Goal: Task Accomplishment & Management: Complete application form

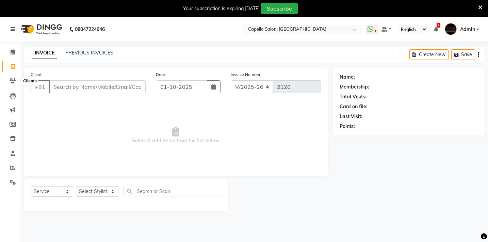
select select "810"
select select "service"
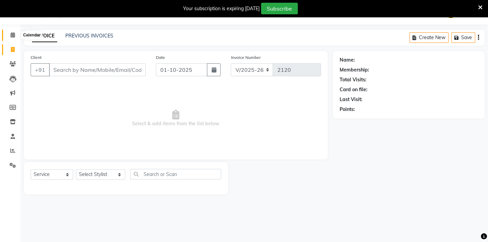
click at [7, 37] on span at bounding box center [13, 35] width 12 height 8
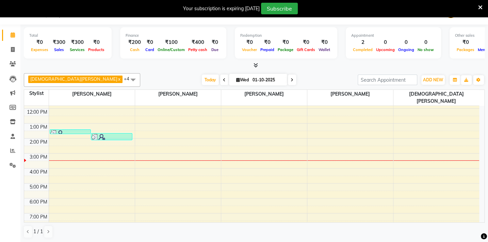
scroll to position [17, 0]
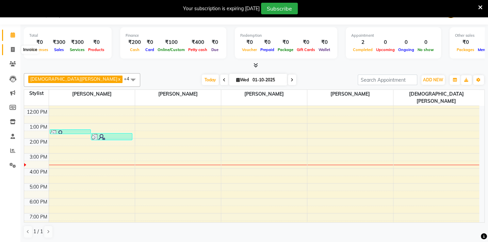
click at [12, 48] on icon at bounding box center [13, 49] width 4 height 5
select select "service"
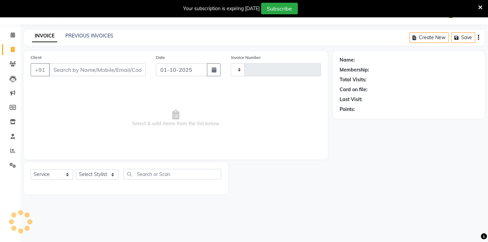
scroll to position [17, 0]
type input "2120"
click at [112, 174] on select "Select Stylist" at bounding box center [97, 174] width 43 height 11
select select "810"
select select "35790"
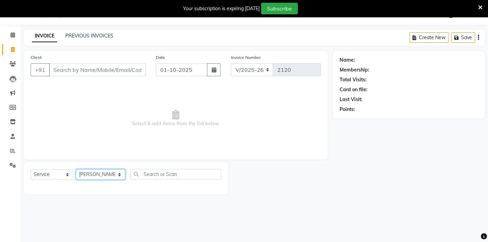
click at [76, 169] on select "Select Stylist Admin [PERSON_NAME] BHARTI [PERSON_NAME] [PERSON_NAME] Gadhchiro…" at bounding box center [100, 174] width 49 height 11
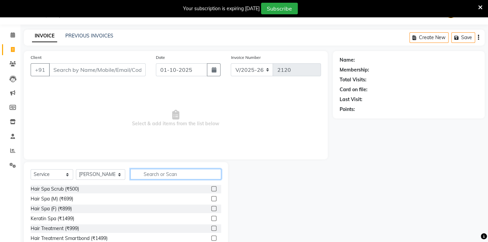
click at [158, 174] on input "text" at bounding box center [175, 174] width 91 height 11
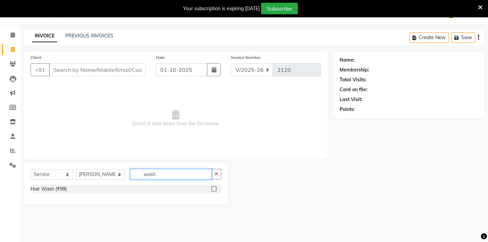
type input "wash"
click at [215, 189] on label at bounding box center [213, 188] width 5 height 5
click at [215, 189] on input "checkbox" at bounding box center [213, 189] width 4 height 4
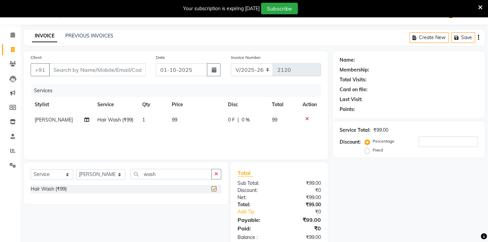
checkbox input "false"
click at [178, 122] on td "99" at bounding box center [196, 119] width 56 height 15
select select "35790"
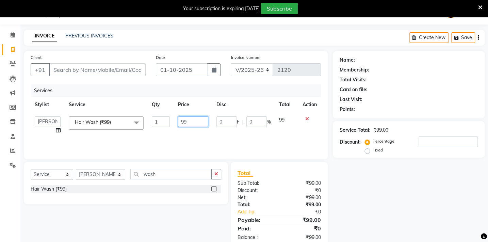
drag, startPoint x: 188, startPoint y: 121, endPoint x: 149, endPoint y: 111, distance: 40.4
click at [149, 111] on table "Stylist Service Qty Price Disc Total Action Admin [PERSON_NAME] BHARTI [PERSON_…" at bounding box center [176, 117] width 290 height 41
type input "200"
click at [93, 71] on input "Client" at bounding box center [97, 69] width 97 height 13
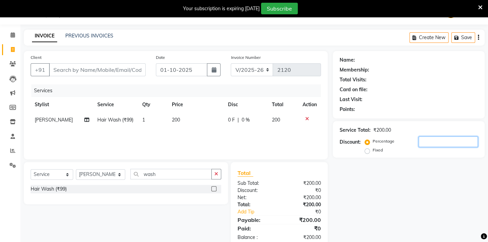
click at [432, 141] on input "number" at bounding box center [448, 141] width 59 height 11
drag, startPoint x: 428, startPoint y: 145, endPoint x: 412, endPoint y: 144, distance: 16.7
click at [412, 144] on div "Percentage Fixed 15" at bounding box center [422, 145] width 112 height 18
type input "30"
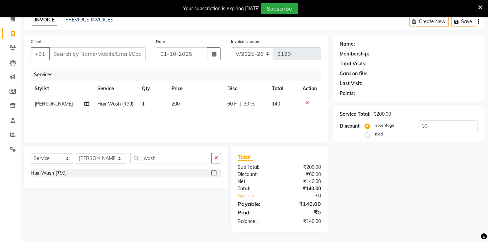
scroll to position [31, 0]
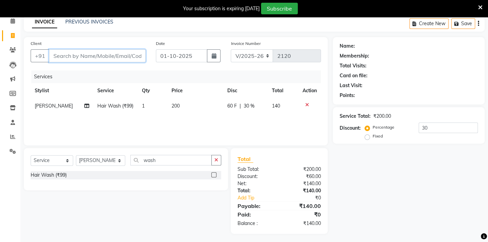
click at [58, 59] on input "Client" at bounding box center [97, 55] width 97 height 13
type input "8"
type input "0"
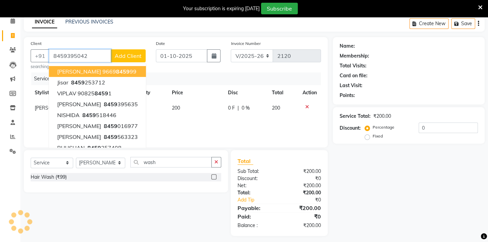
type input "8459395042"
drag, startPoint x: 431, startPoint y: 126, endPoint x: 410, endPoint y: 127, distance: 21.1
click at [411, 128] on div "Percentage Fixed 0" at bounding box center [422, 132] width 112 height 18
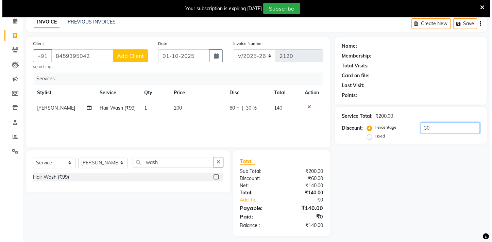
scroll to position [35, 0]
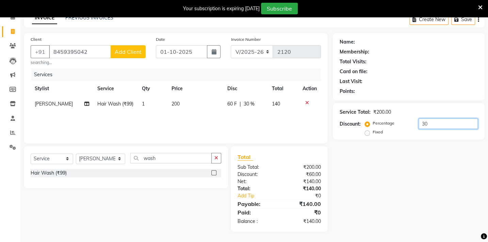
type input "30"
click at [117, 50] on span "Add Client" at bounding box center [128, 51] width 27 height 7
select select "22"
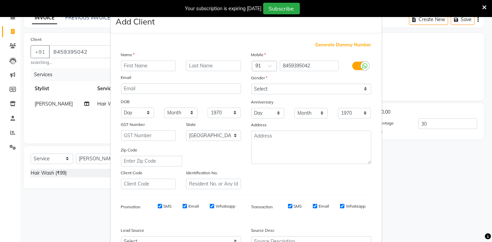
click at [126, 66] on input "text" at bounding box center [148, 66] width 55 height 11
type input "[PERSON_NAME]"
click at [289, 87] on select "Select [DEMOGRAPHIC_DATA] [DEMOGRAPHIC_DATA] Other Prefer Not To Say" at bounding box center [311, 89] width 120 height 11
select select "[DEMOGRAPHIC_DATA]"
click at [251, 84] on select "Select [DEMOGRAPHIC_DATA] [DEMOGRAPHIC_DATA] Other Prefer Not To Say" at bounding box center [311, 89] width 120 height 11
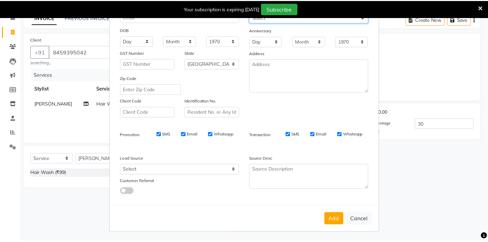
scroll to position [74, 0]
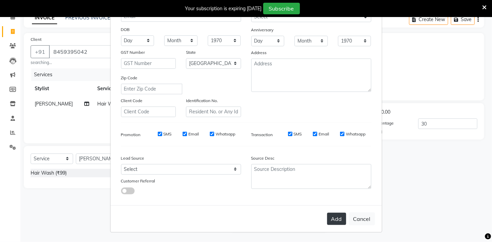
click at [338, 215] on button "Add" at bounding box center [336, 219] width 19 height 12
type input "0"
select select
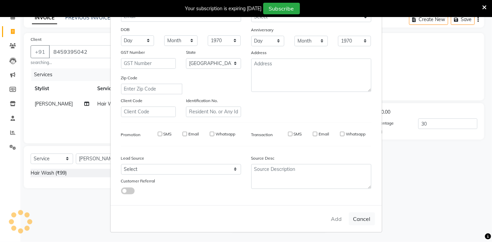
select select "null"
select select
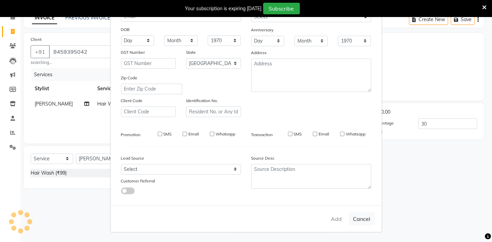
checkbox input "false"
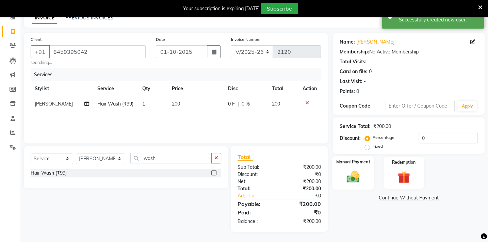
click at [357, 179] on img at bounding box center [352, 176] width 21 height 15
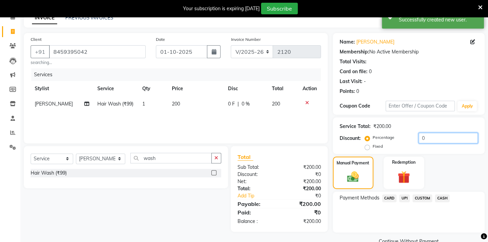
drag, startPoint x: 429, startPoint y: 140, endPoint x: 411, endPoint y: 140, distance: 18.4
click at [411, 140] on div "Percentage Fixed 0" at bounding box center [422, 142] width 112 height 18
type input "30"
click at [403, 197] on span "UPI" at bounding box center [404, 198] width 11 height 8
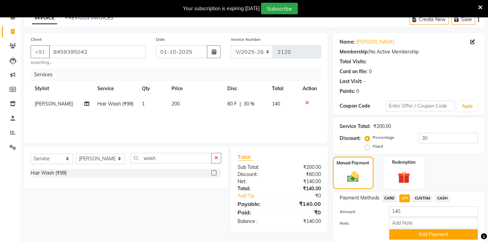
click at [425, 241] on div "Payment Methods CARD UPI CUSTOM CASH Amount: 140 Note: Add Payment" at bounding box center [409, 217] width 152 height 51
click at [425, 238] on button "Add Payment" at bounding box center [433, 234] width 89 height 11
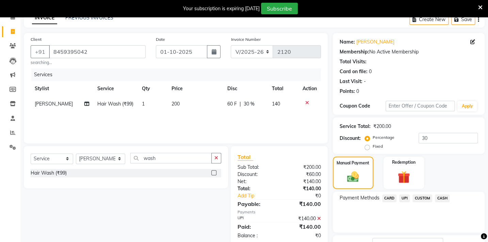
scroll to position [88, 0]
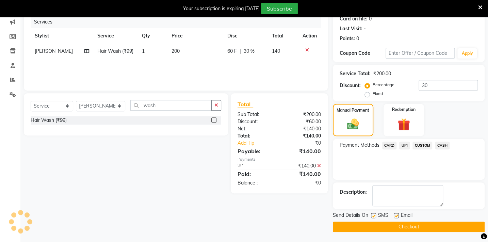
click at [401, 227] on button "Checkout" at bounding box center [409, 227] width 152 height 11
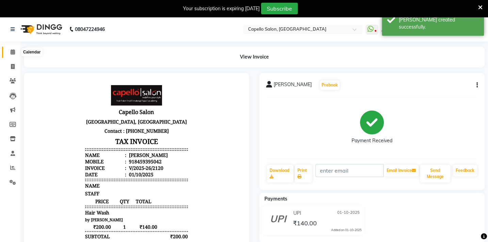
click at [13, 50] on icon at bounding box center [13, 51] width 4 height 5
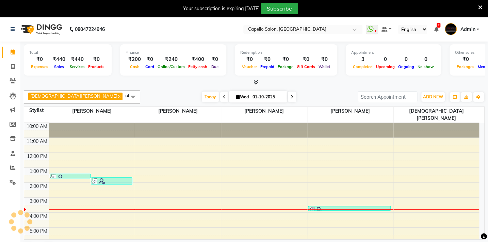
scroll to position [27, 0]
click at [10, 67] on span at bounding box center [13, 67] width 12 height 8
select select "service"
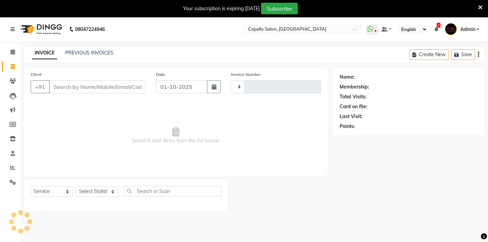
type input "2121"
select select "810"
click at [113, 193] on select "Select Stylist Admin [PERSON_NAME] BHARTI [PERSON_NAME] [PERSON_NAME] Gadhchiro…" at bounding box center [100, 191] width 49 height 11
click at [147, 173] on div "Client +91 Date 01-10-2025 Invoice Number V/2025 V/2025-26 2121 Select & add it…" at bounding box center [176, 122] width 304 height 108
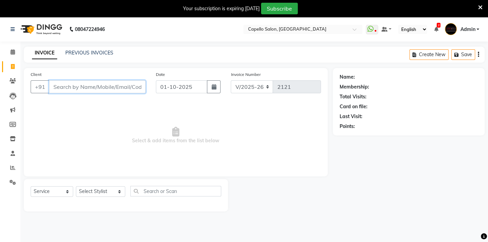
click at [62, 86] on input "Client" at bounding box center [97, 86] width 97 height 13
